Goal: Information Seeking & Learning: Learn about a topic

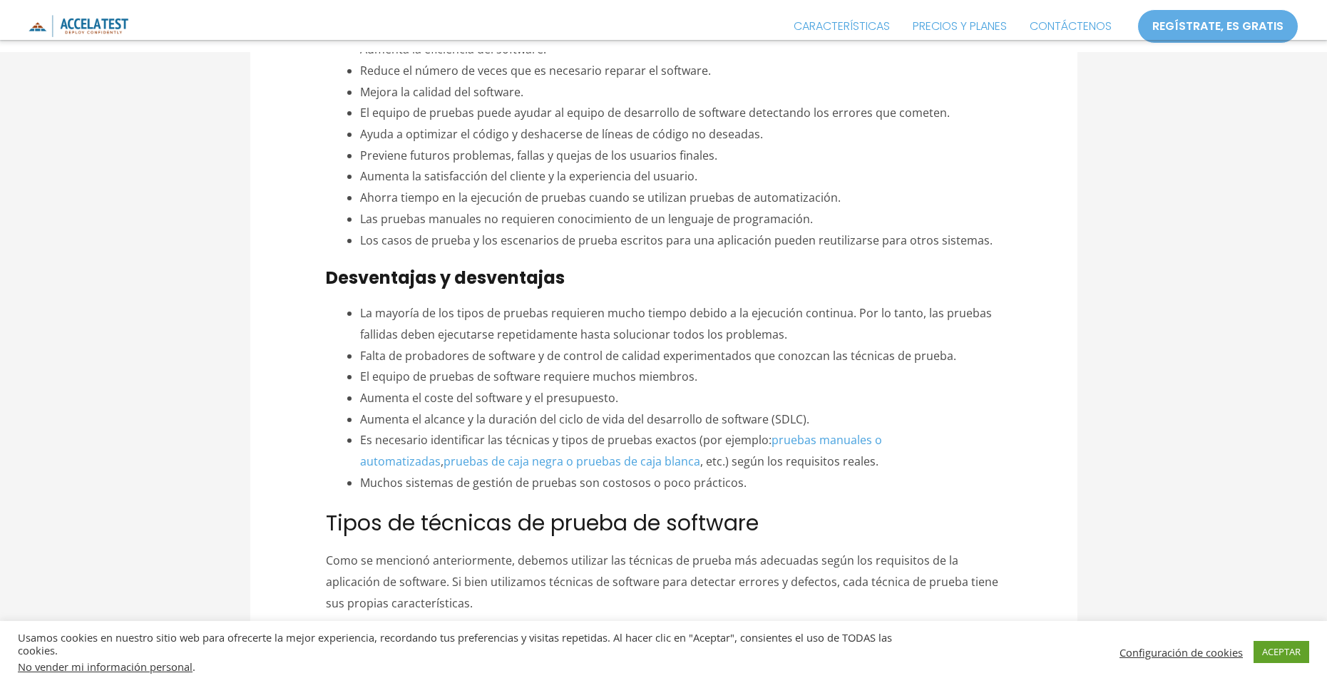
scroll to position [784, 0]
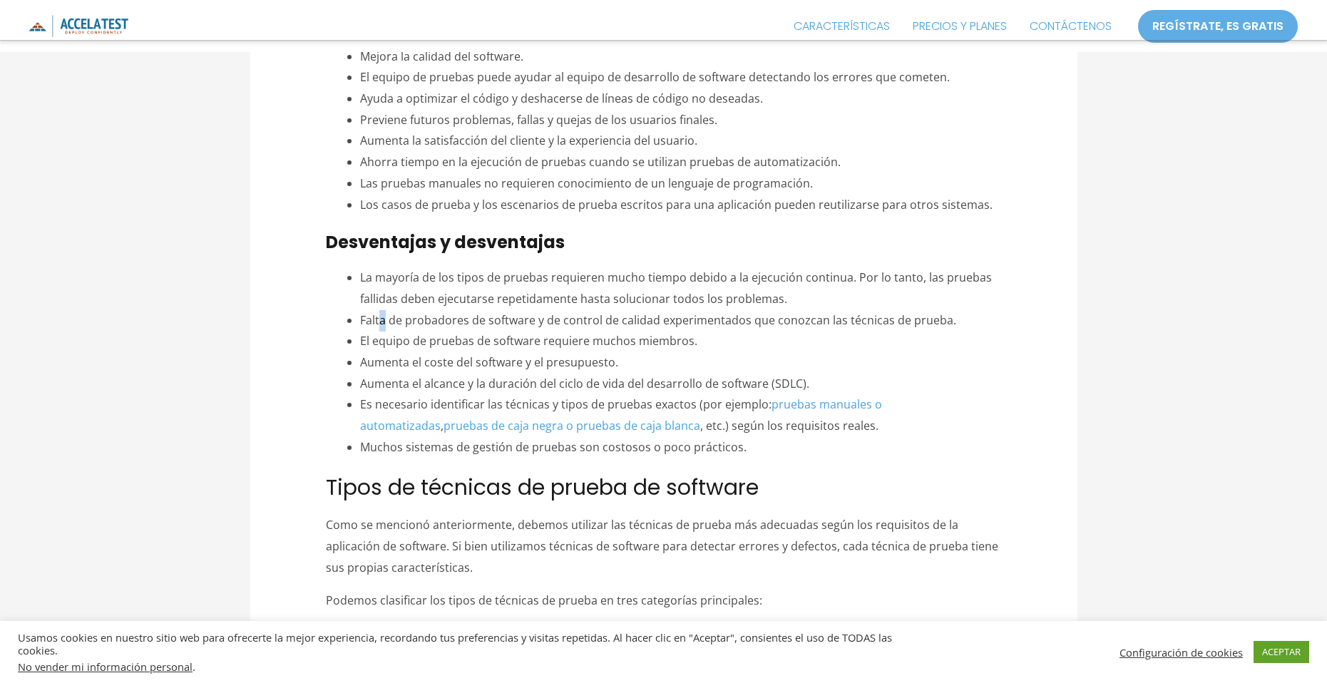
drag, startPoint x: 382, startPoint y: 318, endPoint x: 423, endPoint y: 315, distance: 40.7
click at [391, 318] on font "Falta de probadores de software y de control de calidad experimentados que cono…" at bounding box center [658, 320] width 596 height 16
click at [512, 316] on font "Falta de probadores de software y de control de calidad experimentados que cono…" at bounding box center [658, 320] width 596 height 16
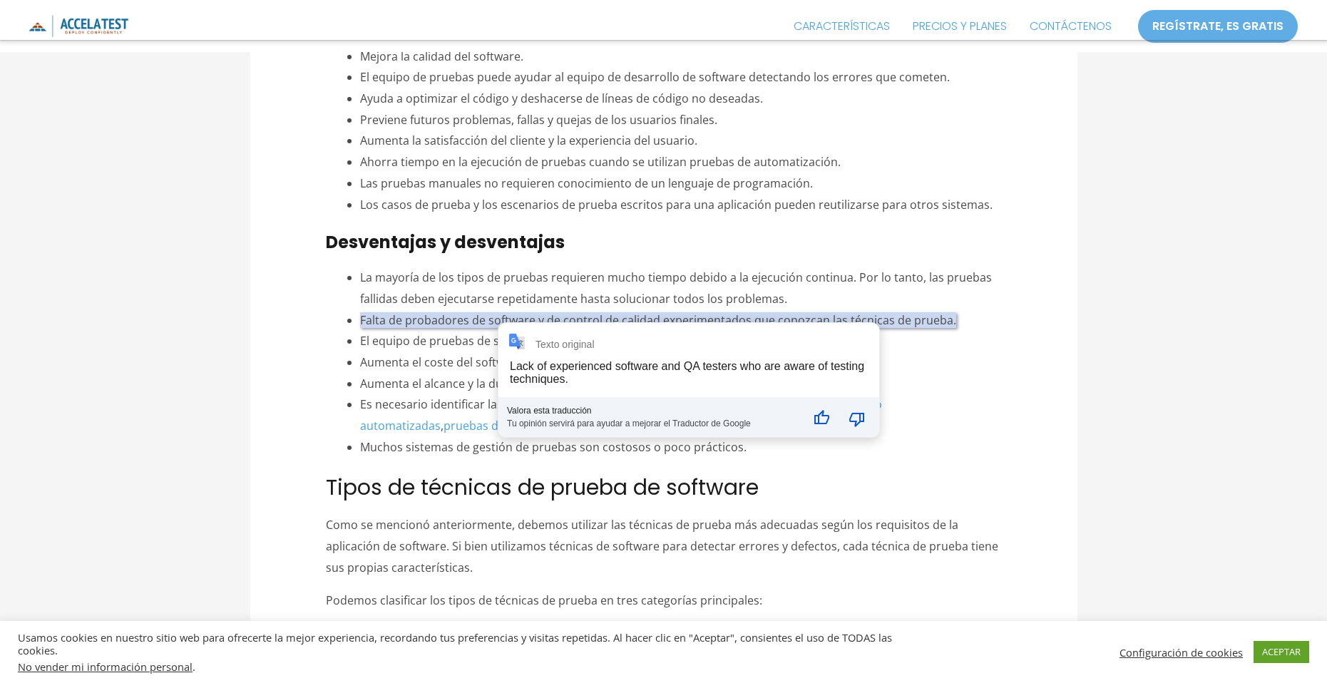
click at [642, 300] on font "La mayoría de los tipos de pruebas requieren mucho tiempo debido a la ejecución…" at bounding box center [676, 288] width 632 height 37
click at [632, 314] on font "Falta de probadores de software y de control de calidad experimentados que cono…" at bounding box center [658, 320] width 596 height 16
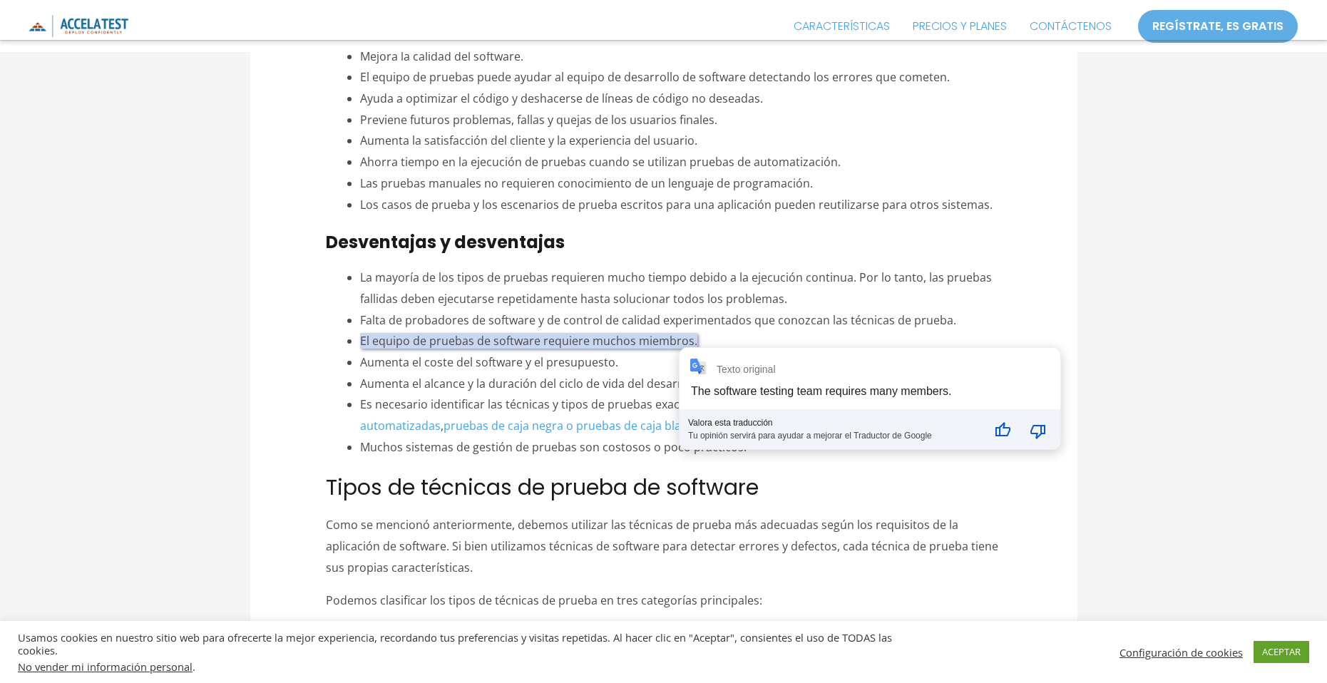
drag, startPoint x: 444, startPoint y: 362, endPoint x: 468, endPoint y: 363, distance: 24.3
click at [446, 362] on font "Aumenta el coste del software y el presupuesto." at bounding box center [489, 362] width 258 height 16
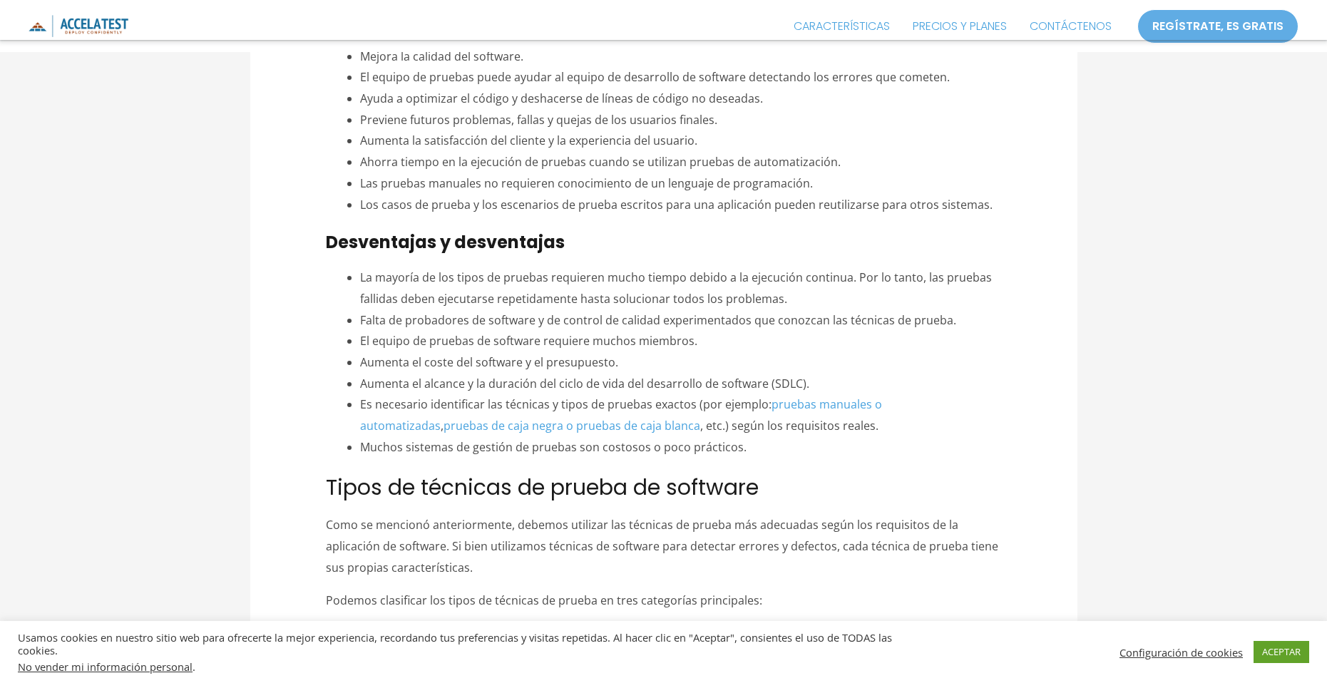
click at [520, 366] on font "Aumenta el coste del software y el presupuesto." at bounding box center [489, 362] width 258 height 16
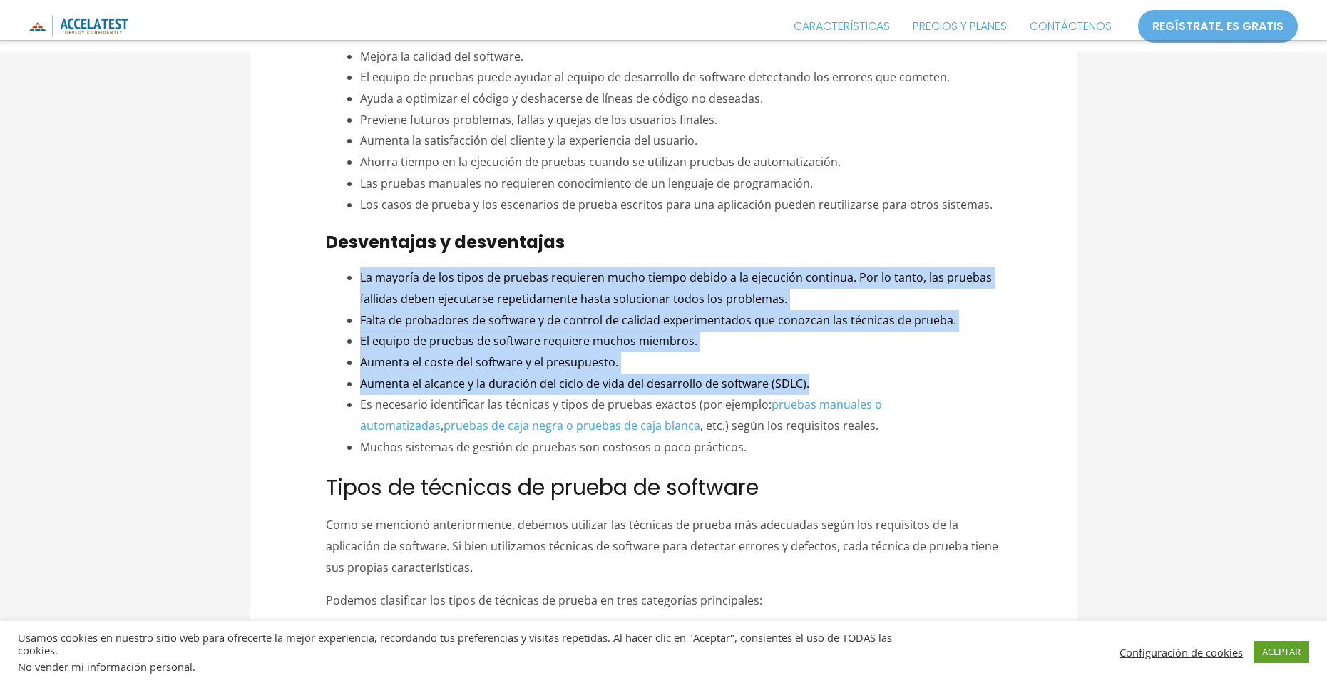
drag, startPoint x: 813, startPoint y: 389, endPoint x: 339, endPoint y: 284, distance: 485.6
copy ul "La mayoría de los tipos de pruebas requieren mucho tiempo debido a la ejecución…"
click at [518, 319] on font "Falta de probadores de software y de control de calidad experimentados que cono…" at bounding box center [658, 320] width 596 height 16
click at [502, 282] on font "La mayoría de los tipos de pruebas requieren mucho tiempo debido a la ejecución…" at bounding box center [676, 288] width 632 height 37
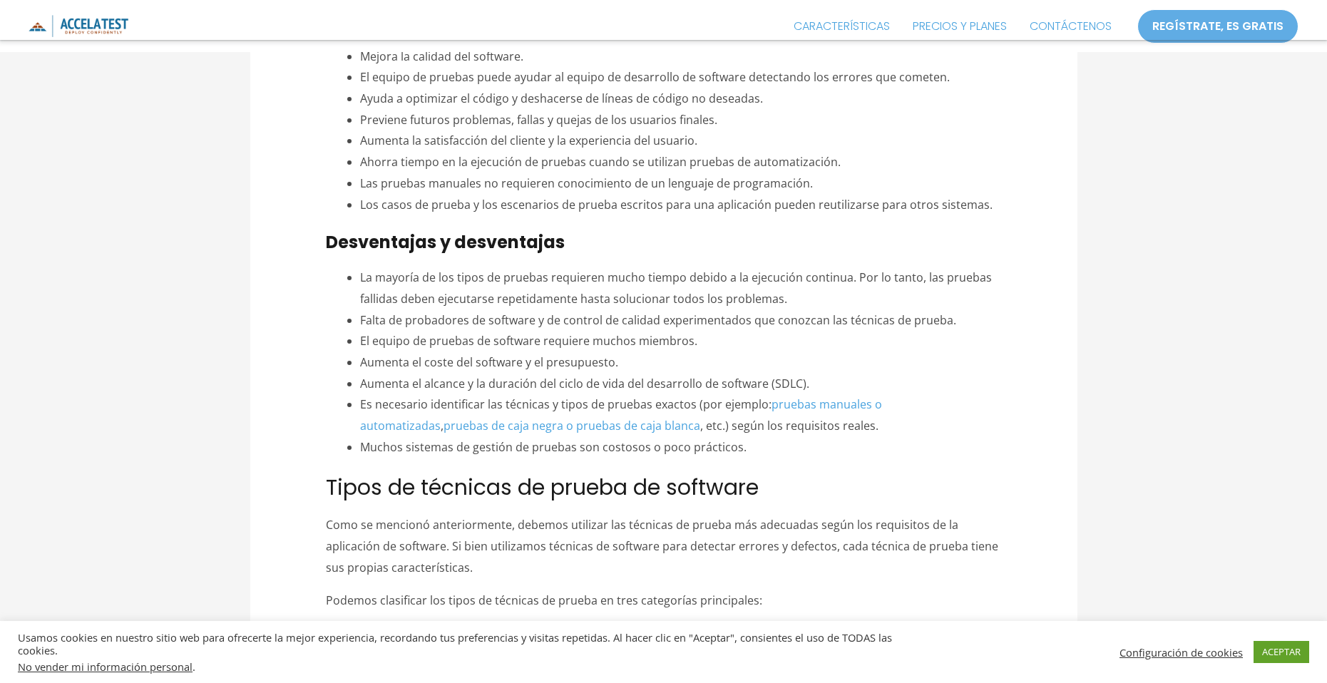
click at [655, 280] on font "La mayoría de los tipos de pruebas requieren mucho tiempo debido a la ejecución…" at bounding box center [676, 288] width 632 height 37
click at [728, 276] on font "La mayoría de los tipos de pruebas requieren mucho tiempo debido a la ejecución…" at bounding box center [676, 288] width 632 height 37
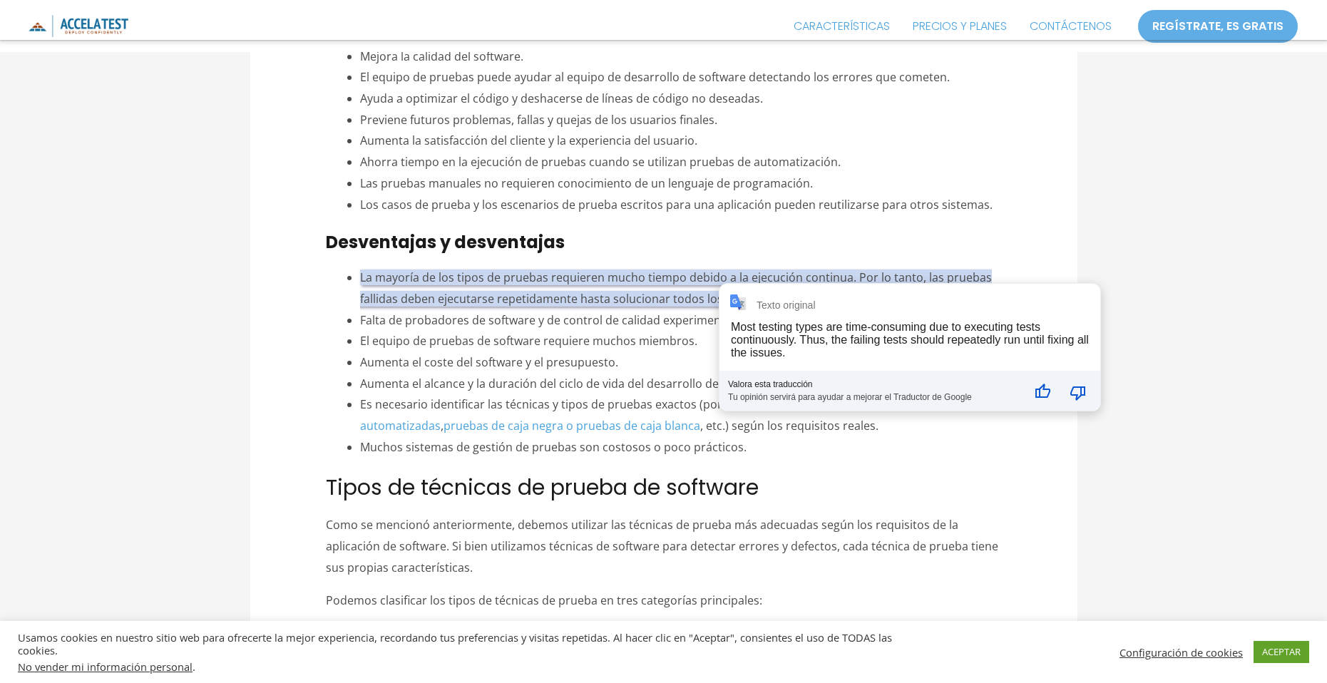
click at [786, 281] on font "La mayoría de los tipos de pruebas requieren mucho tiempo debido a la ejecución…" at bounding box center [676, 288] width 632 height 37
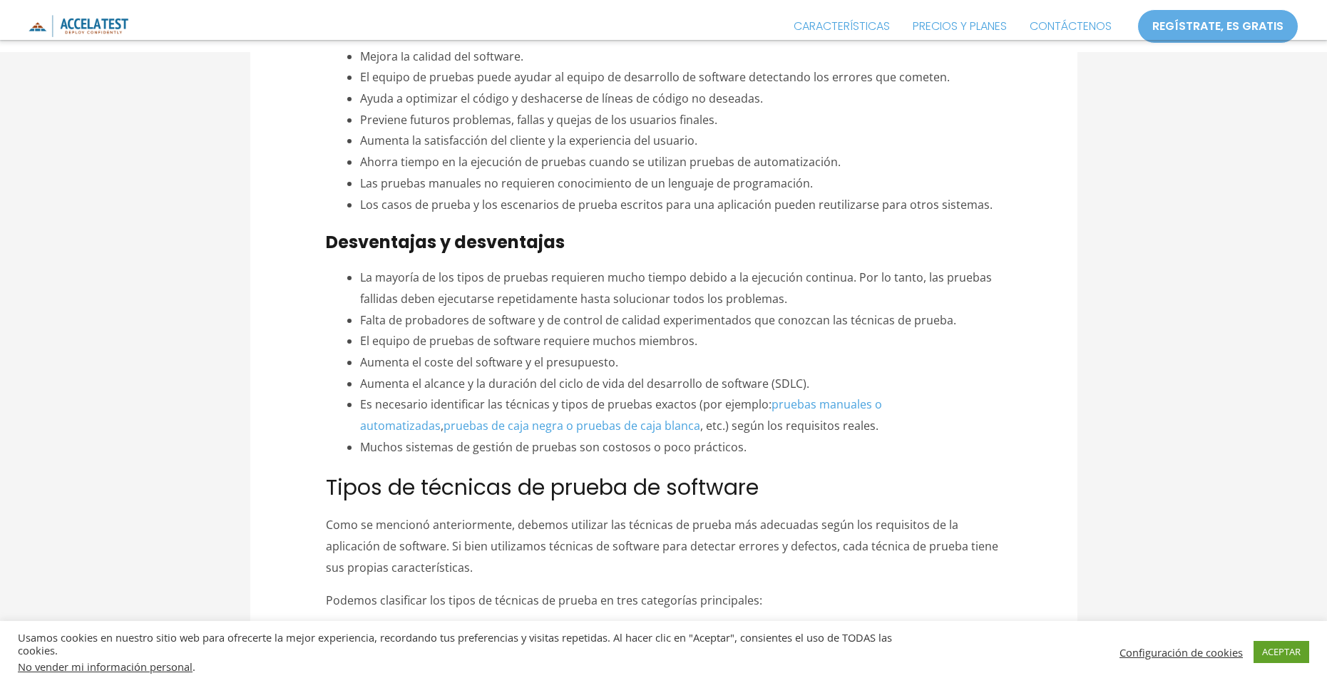
click at [589, 364] on font "Aumenta el coste del software y el presupuesto." at bounding box center [489, 362] width 258 height 16
click at [483, 360] on font "Aumenta el coste del software y el presupuesto." at bounding box center [489, 362] width 258 height 16
drag, startPoint x: 359, startPoint y: 359, endPoint x: 622, endPoint y: 365, distance: 263.2
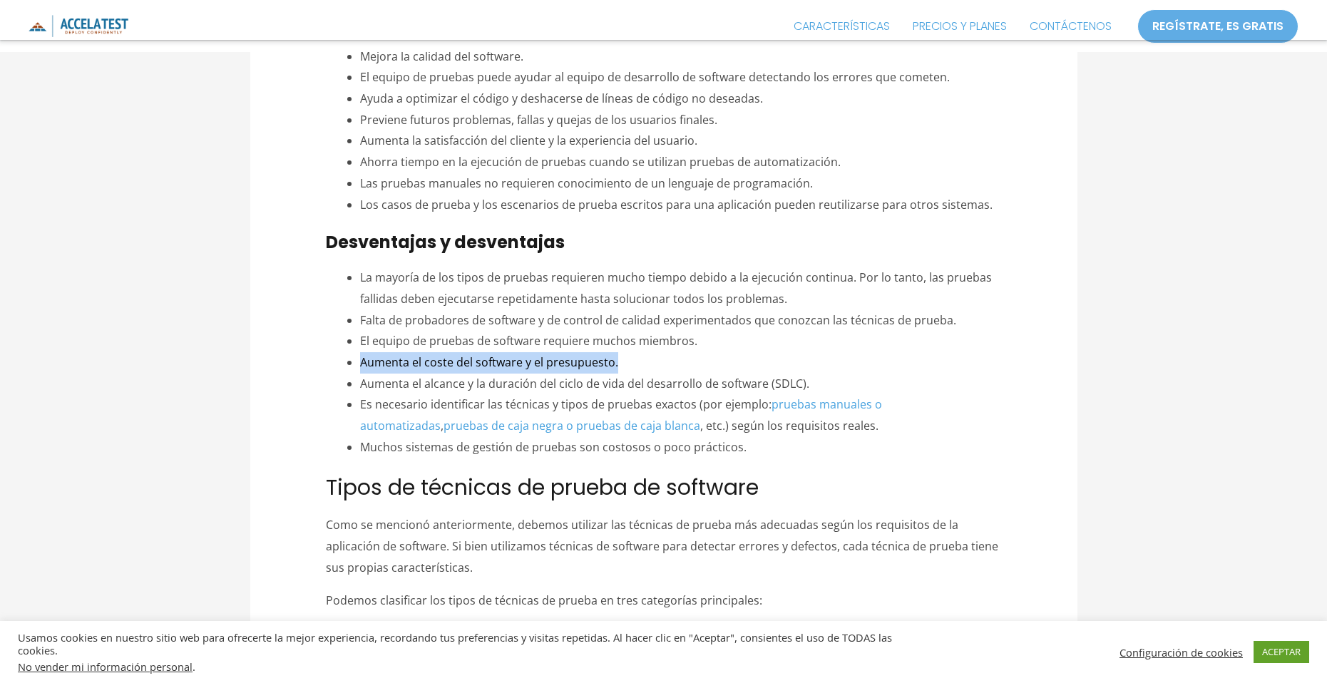
copy font "Aumenta el coste del software y el presupuesto."
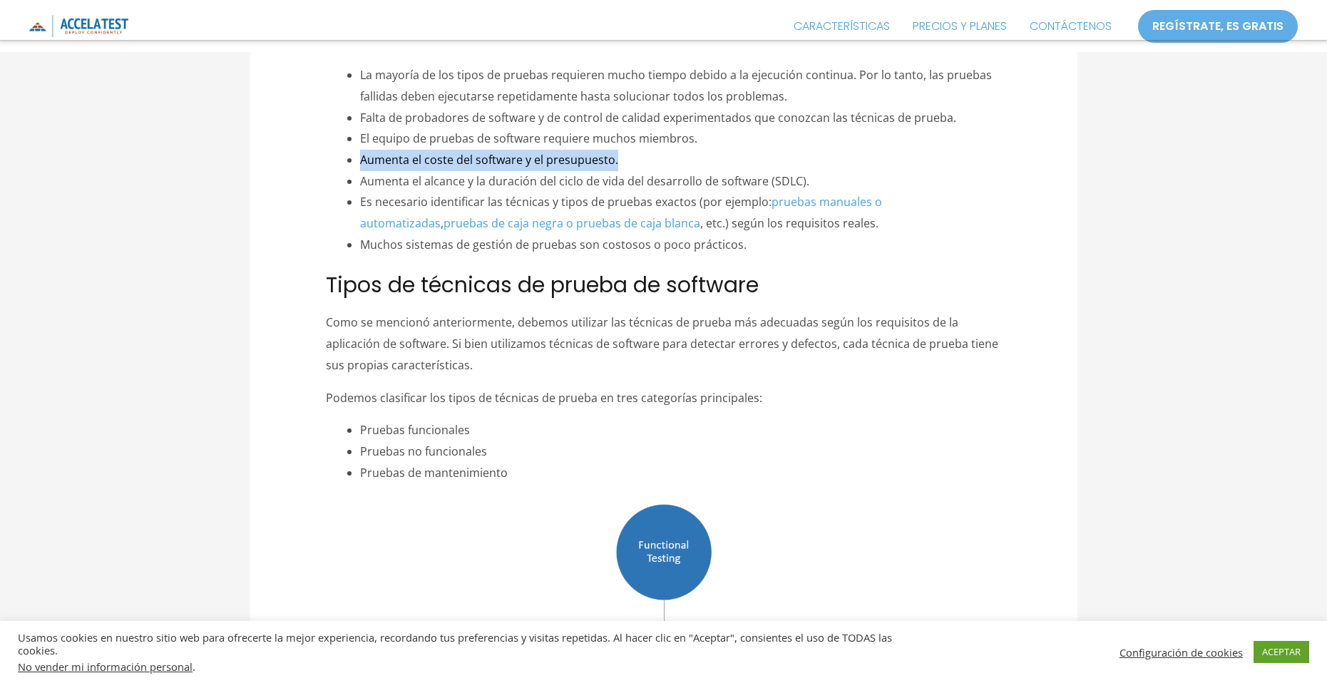
scroll to position [998, 0]
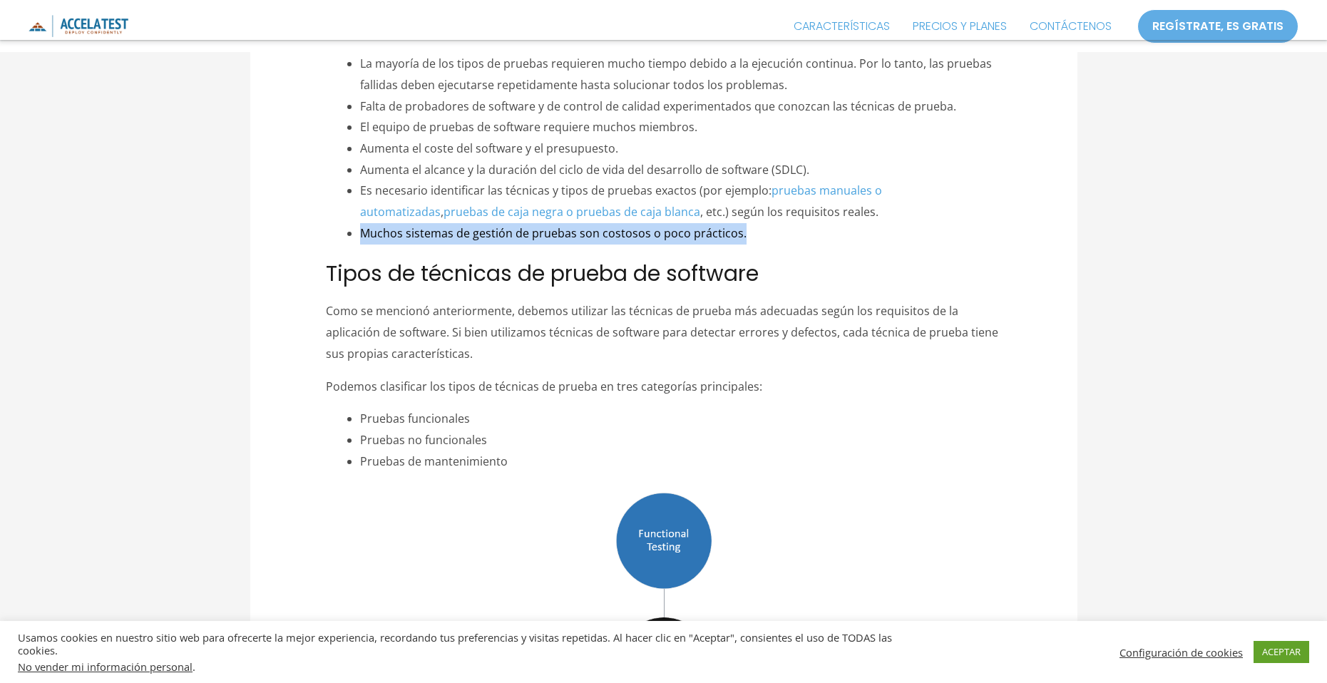
drag, startPoint x: 748, startPoint y: 234, endPoint x: 340, endPoint y: 245, distance: 408.0
click at [360, 242] on li "Muchos sistemas de gestión de pruebas son costosos o poco prácticos." at bounding box center [680, 233] width 641 height 21
copy font "Muchos sistemas de gestión de pruebas son costosos o poco prácticos."
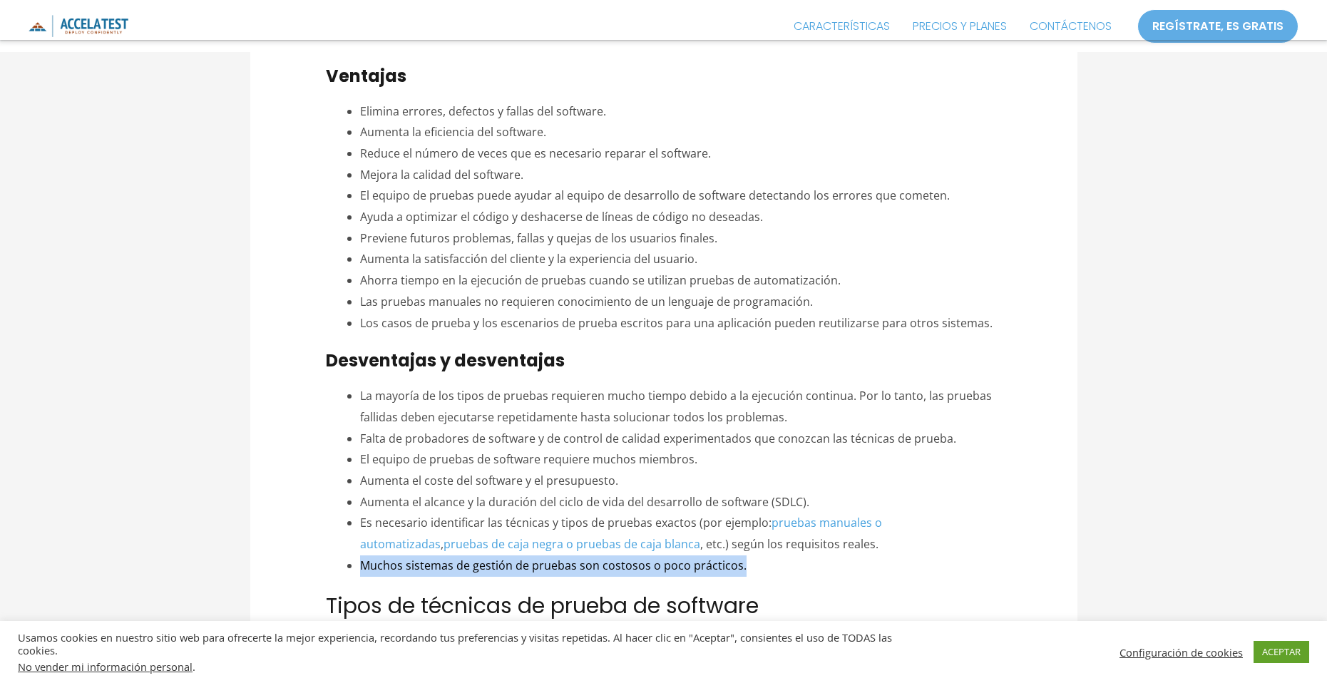
scroll to position [784, 0]
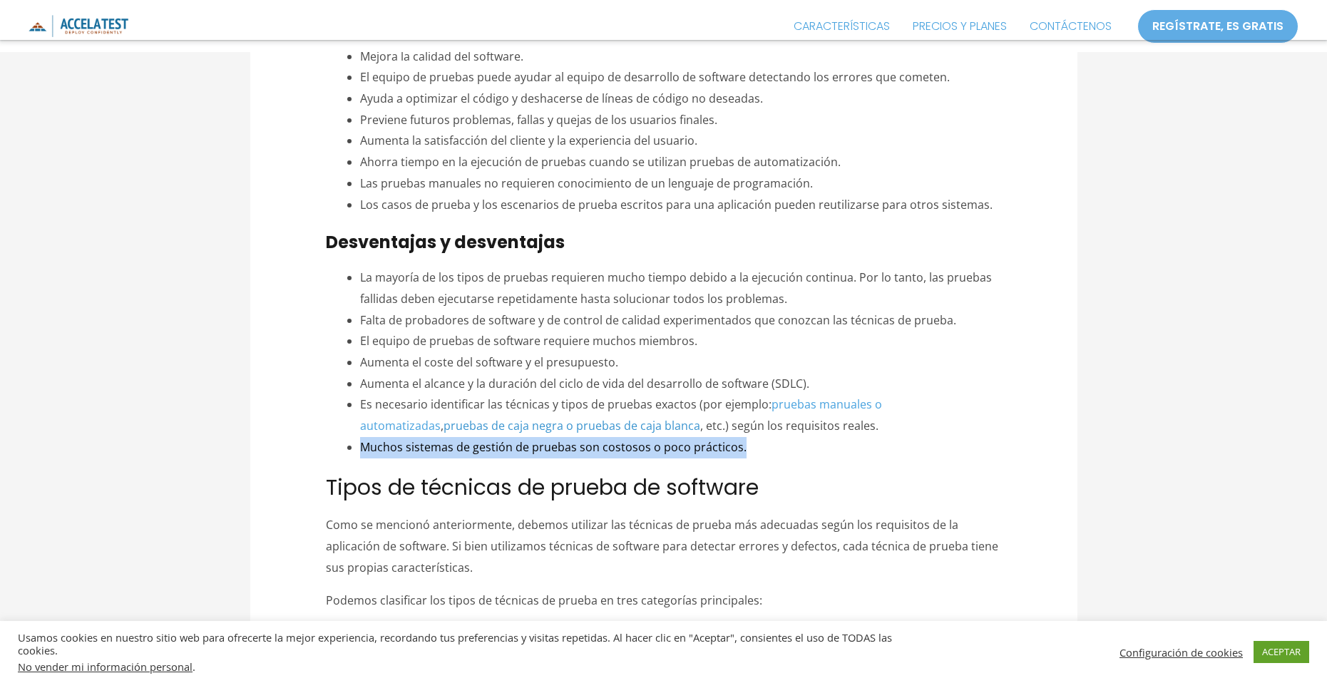
copy font "Muchos sistemas de gestión de pruebas son costosos o poco prácticos."
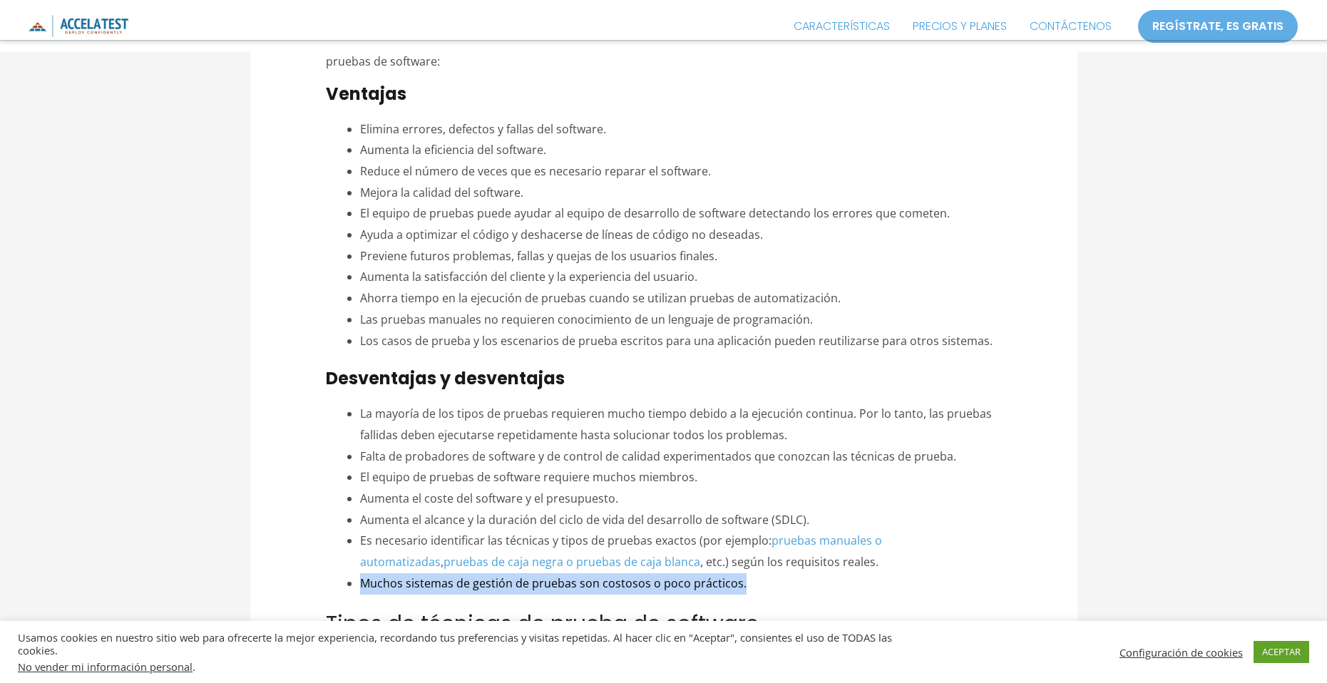
scroll to position [642, 0]
